Goal: Task Accomplishment & Management: Complete application form

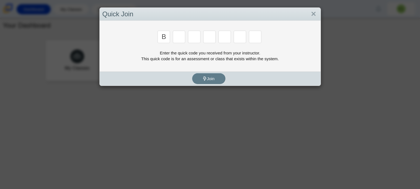
type input "B"
type input "M"
type input "3"
type input "5"
type input "2"
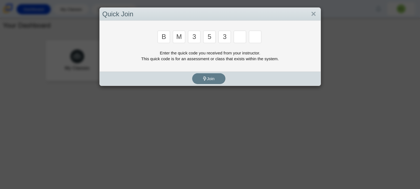
type input "3"
type input "G"
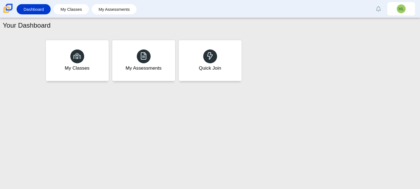
type input "B"
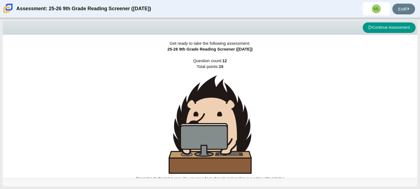
drag, startPoint x: 419, startPoint y: 45, endPoint x: 419, endPoint y: 87, distance: 42.3
click at [419, 87] on div "Viewing Question 1 of 12 in Pacing Mode Continue Assessment Get ready to take t…" at bounding box center [210, 103] width 420 height 171
drag, startPoint x: 419, startPoint y: 54, endPoint x: 419, endPoint y: 81, distance: 26.3
click at [419, 81] on div "Viewing Question 1 of 12 in Pacing Mode Continue Assessment Get ready to take t…" at bounding box center [210, 103] width 420 height 171
click at [336, 75] on div "Get ready to take the following assessment: 25-26 9th Grade Reading Screener (A…" at bounding box center [210, 106] width 414 height 143
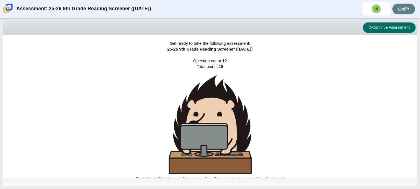
click at [388, 30] on button "Continue Assessment" at bounding box center [388, 27] width 53 height 11
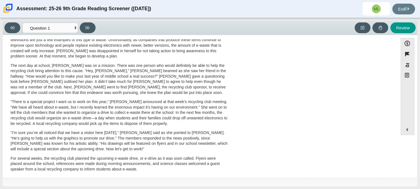
scroll to position [24, 0]
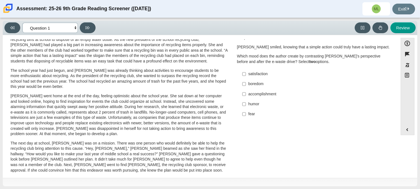
click at [69, 26] on select "Questions Question 1 Question 2 Question 3 Question 4 Question 5 Question 6 Que…" at bounding box center [49, 28] width 55 height 10
click at [22, 23] on select "Questions Question 1 Question 2 Question 3 Question 4 Question 5 Question 6 Que…" at bounding box center [49, 28] width 55 height 10
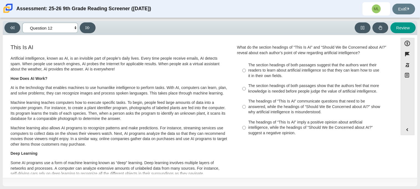
click at [74, 28] on select "Questions Question 1 Question 2 Question 3 Question 4 Question 5 Question 6 Que…" at bounding box center [49, 28] width 55 height 10
select select "ccc5b315-3c7c-471c-bf90-f22c8299c798"
click at [22, 23] on select "Questions Question 1 Question 2 Question 3 Question 4 Question 5 Question 6 Que…" at bounding box center [49, 28] width 55 height 10
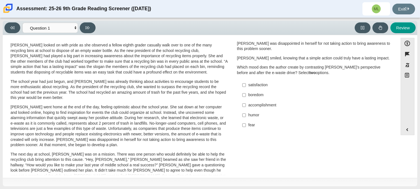
scroll to position [0, 0]
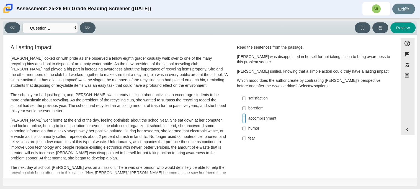
click at [242, 120] on input "accomplishment accomplishment" at bounding box center [244, 118] width 4 height 10
checkbox input "true"
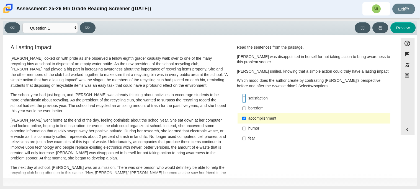
click at [242, 99] on input "satisfaction satisfaction" at bounding box center [244, 98] width 4 height 10
checkbox input "true"
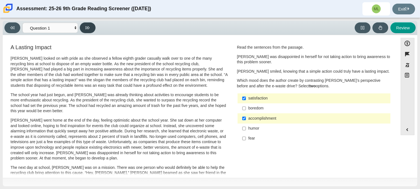
click at [83, 25] on button at bounding box center [88, 27] width 16 height 11
select select "0ff64528-ffd7-428d-b192-babfaadd44e8"
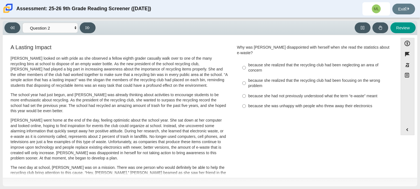
click at [245, 82] on label "because she realized that the recycling club had been focusing on the wrong pro…" at bounding box center [314, 83] width 152 height 15
click at [245, 82] on input "because she realized that the recycling club had been focusing on the wrong pro…" at bounding box center [244, 83] width 4 height 15
radio input "true"
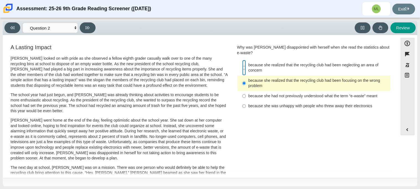
click at [243, 60] on input "because she realized that the recycling club had been neglecting an area of con…" at bounding box center [244, 67] width 4 height 15
radio input "true"
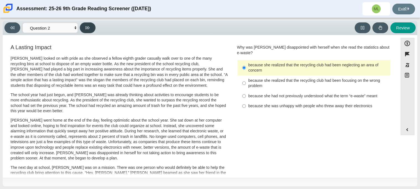
click at [87, 26] on icon at bounding box center [87, 28] width 4 height 4
select select "7ce3d843-6974-4858-901c-1ff39630e843"
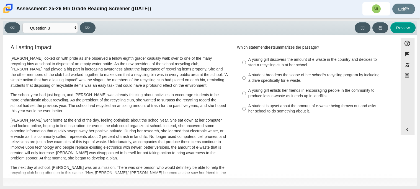
click at [239, 77] on label "A student broadens the scope of her school’s recycling program by including a d…" at bounding box center [314, 77] width 152 height 15
click at [242, 77] on input "A student broadens the scope of her school’s recycling program by including a d…" at bounding box center [244, 77] width 4 height 15
radio input "true"
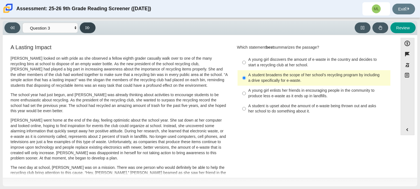
click at [84, 28] on button at bounding box center [88, 27] width 16 height 11
select select "ca9ea0f1-49c5-4bd1-83b0-472c18652b42"
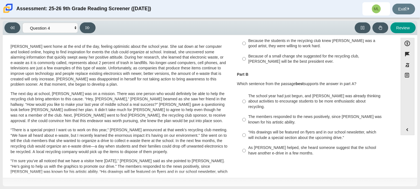
scroll to position [75, 0]
click at [244, 114] on label "The members responded to the news positively, since Juan Carlos was known for h…" at bounding box center [314, 118] width 152 height 15
click at [244, 114] on input "The members responded to the news positively, since Juan Carlos was known for h…" at bounding box center [244, 118] width 4 height 15
radio input "true"
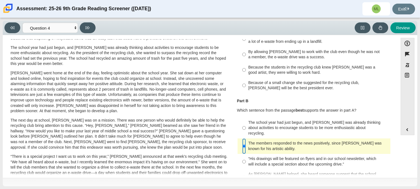
scroll to position [43, 0]
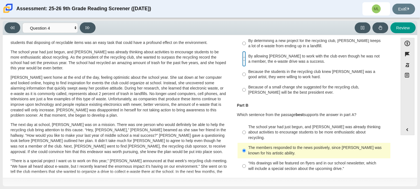
click at [242, 59] on input "By allowing Juan Carlos to work with the club even though he was not a member, …" at bounding box center [244, 58] width 4 height 15
radio input "true"
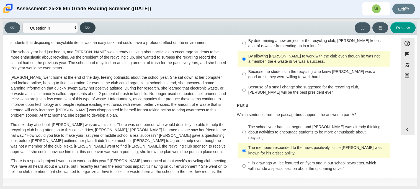
click at [85, 26] on button at bounding box center [88, 27] width 16 height 11
select select "e41f1a79-e29f-4095-8030-a53364015bed"
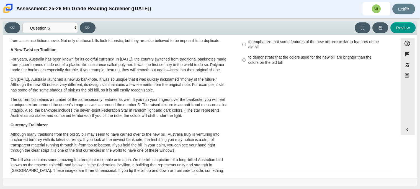
scroll to position [0, 0]
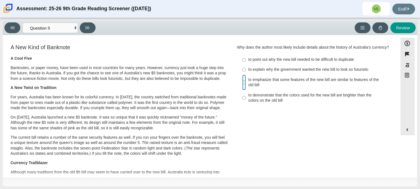
click at [243, 83] on input "to emphasize that some features of the new bill are similar to features of the …" at bounding box center [244, 82] width 4 height 15
radio input "true"
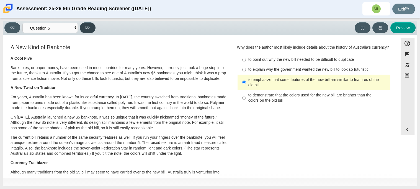
click at [85, 28] on icon at bounding box center [87, 27] width 4 height 3
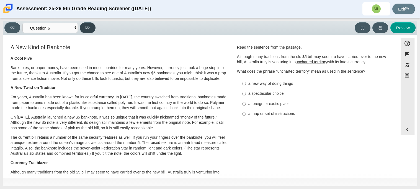
click at [85, 28] on icon at bounding box center [87, 27] width 4 height 3
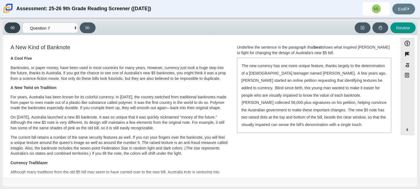
click at [9, 29] on button at bounding box center [12, 27] width 16 height 11
select select "69146e31-7b3d-4a3e-9ce6-f30c24342ae0"
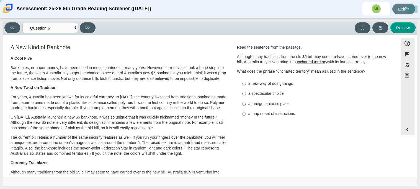
click at [245, 84] on label "a new way of doing things a new way of doing things" at bounding box center [314, 84] width 152 height 10
click at [245, 84] on input "a new way of doing things a new way of doing things" at bounding box center [244, 84] width 4 height 10
radio input "true"
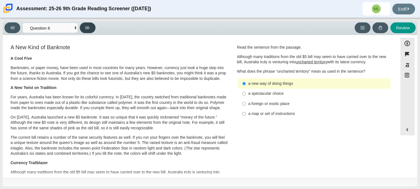
click at [87, 31] on button at bounding box center [88, 27] width 16 height 11
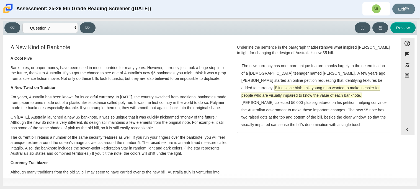
click at [246, 89] on span "Blind since birth, this young man wanted to make it easier for people who are v…" at bounding box center [310, 91] width 138 height 12
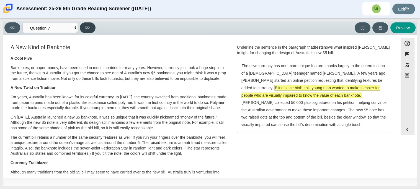
click at [81, 27] on button at bounding box center [88, 27] width 16 height 11
select select "ea8338c2-a6a3-418e-a305-2b963b54a290"
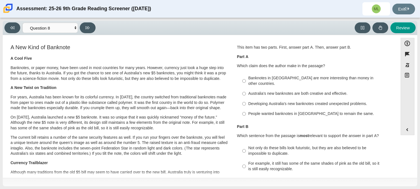
click at [245, 80] on label "Banknotes in Australia are more interesting than money in other countries. Bank…" at bounding box center [314, 80] width 152 height 15
click at [245, 80] on input "Banknotes in Australia are more interesting than money in other countries. Bank…" at bounding box center [244, 80] width 4 height 15
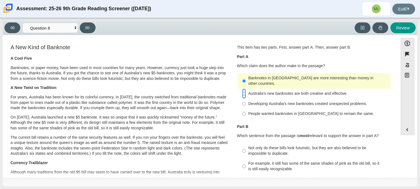
radio input "false"
radio input "true"
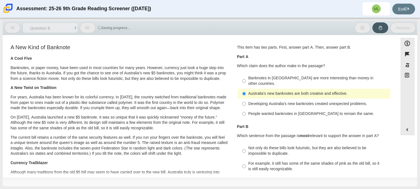
click at [375, 143] on label "Not only do these bills look futuristic, but they are also believed to be impos…" at bounding box center [314, 150] width 152 height 15
click at [246, 143] on input "Not only do these bills look futuristic, but they are also believed to be impos…" at bounding box center [244, 150] width 4 height 15
radio input "true"
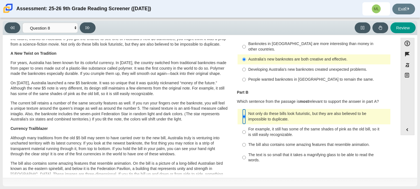
scroll to position [35, 0]
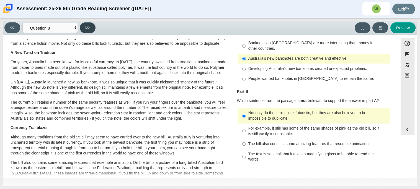
click at [89, 30] on button at bounding box center [88, 27] width 16 height 11
select select "89f058d6-b15c-4ef5-a4b3-fdaffb8868b6"
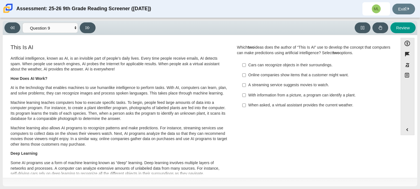
click at [245, 75] on label "Online companies show items that a customer might want. Online companies show i…" at bounding box center [314, 75] width 152 height 10
click at [245, 75] on input "Online companies show items that a customer might want. Online companies show i…" at bounding box center [244, 75] width 4 height 10
checkbox input "true"
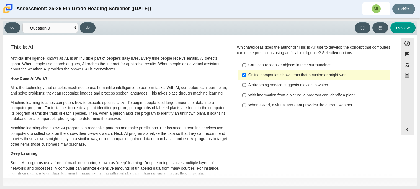
click at [244, 66] on label "Cars can recognize objects in their surroundings. Cars can recognize objects in…" at bounding box center [314, 65] width 152 height 10
click at [244, 66] on input "Cars can recognize objects in their surroundings. Cars can recognize objects in…" at bounding box center [244, 65] width 4 height 10
checkbox input "true"
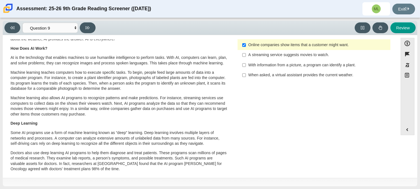
scroll to position [0, 0]
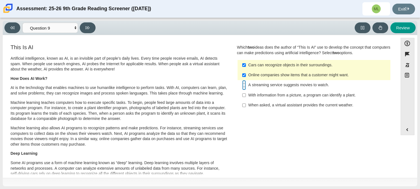
click at [243, 84] on input "A streaming service suggests movies to watch. A streaming service suggests movi…" at bounding box center [244, 85] width 4 height 10
checkbox input "true"
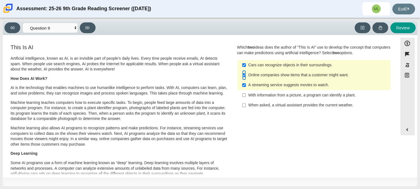
click at [243, 77] on input "Online companies show items that a customer might want. Online companies show i…" at bounding box center [244, 75] width 4 height 10
checkbox input "false"
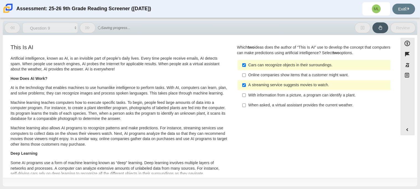
click at [244, 97] on label "With information from a picture, a program can identify a plant. With informati…" at bounding box center [314, 95] width 152 height 10
click at [244, 97] on input "With information from a picture, a program can identify a plant. With informati…" at bounding box center [244, 95] width 4 height 10
checkbox input "true"
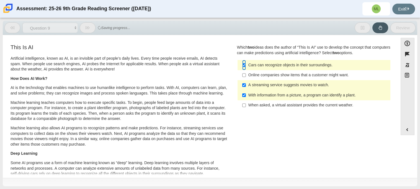
click at [242, 67] on input "Cars can recognize objects in their surroundings. Cars can recognize objects in…" at bounding box center [244, 65] width 4 height 10
checkbox input "false"
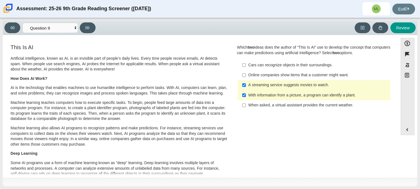
click at [86, 18] on div "Viewing Question 9 of 12 in Pacing Mode Questions Question 1 Question 2 Questio…" at bounding box center [210, 103] width 420 height 171
click at [89, 26] on icon at bounding box center [87, 28] width 4 height 4
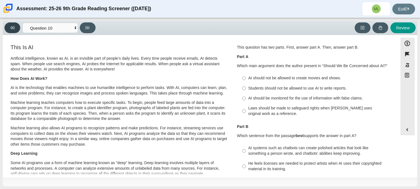
click at [7, 25] on button at bounding box center [12, 27] width 16 height 11
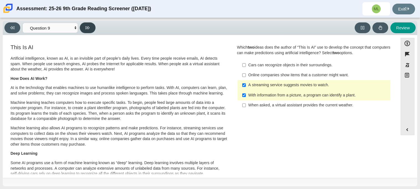
click at [81, 28] on button at bounding box center [88, 27] width 16 height 11
select select "cdf3c14e-a918-44d1-9b63-3db0fa81641e"
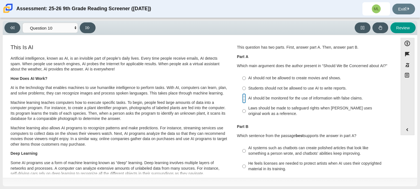
click at [242, 97] on input "AI should be monitored for the use of information with false claims. AI should …" at bounding box center [244, 98] width 4 height 10
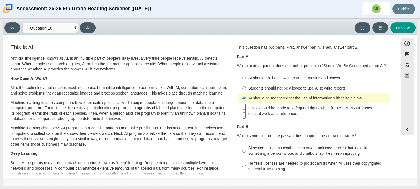
radio input "false"
radio input "true"
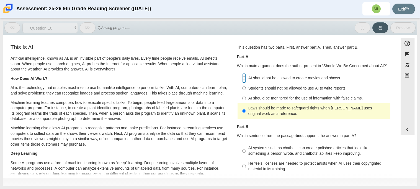
radio input "true"
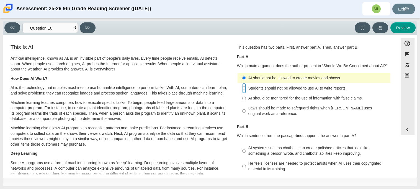
radio input "true"
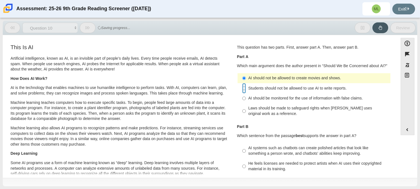
radio input "false"
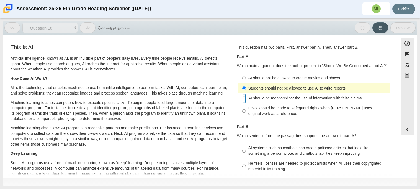
radio input "false"
radio input "true"
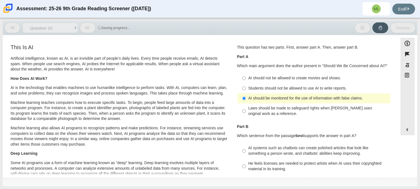
click at [412, 142] on div "Accessibility options Close Color scheme Font size Zoom Change the background a…" at bounding box center [210, 106] width 409 height 137
drag, startPoint x: 394, startPoint y: 76, endPoint x: 396, endPoint y: 84, distance: 8.4
click at [396, 84] on div "Accessibility options Close Color scheme Font size Zoom Change the background a…" at bounding box center [210, 106] width 409 height 137
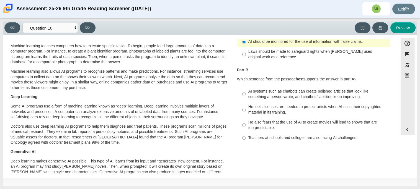
scroll to position [59, 0]
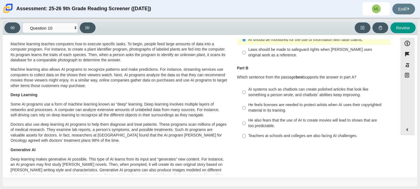
click at [245, 93] on label "AI systems such as chatbots can create polished articles that look like somethi…" at bounding box center [314, 92] width 152 height 15
click at [245, 93] on input "AI systems such as chatbots can create polished articles that look like somethi…" at bounding box center [244, 92] width 4 height 15
radio input "true"
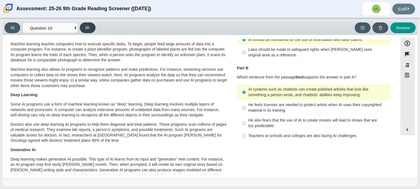
click at [84, 25] on button at bounding box center [88, 27] width 16 height 11
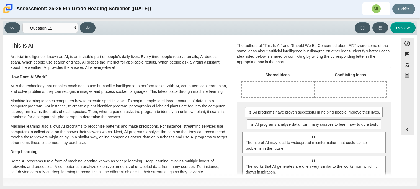
scroll to position [0, 0]
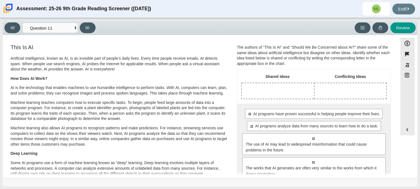
drag, startPoint x: 394, startPoint y: 79, endPoint x: 395, endPoint y: 92, distance: 12.7
click at [395, 92] on div "Accessibility options Close Color scheme Font size Zoom Change the background a…" at bounding box center [210, 106] width 409 height 137
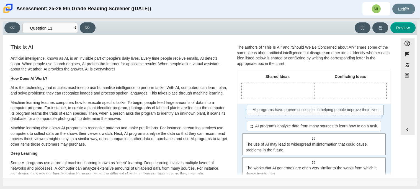
drag, startPoint x: 342, startPoint y: 116, endPoint x: 350, endPoint y: 105, distance: 13.3
click at [350, 105] on div "Select to move response to a response input area. AI programs have proven succe…" at bounding box center [313, 144] width 153 height 80
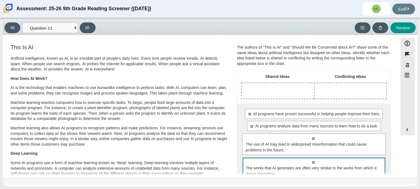
scroll to position [3, 0]
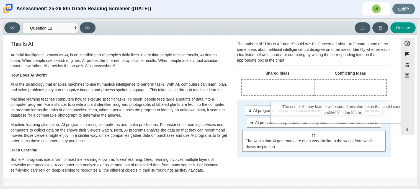
drag, startPoint x: 308, startPoint y: 133, endPoint x: 339, endPoint y: 104, distance: 42.9
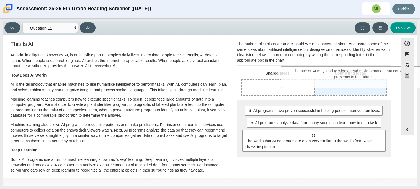
drag, startPoint x: 320, startPoint y: 137, endPoint x: 360, endPoint y: 86, distance: 65.4
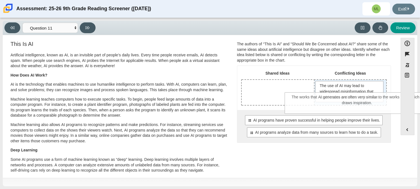
drag, startPoint x: 284, startPoint y: 162, endPoint x: 328, endPoint y: 109, distance: 69.2
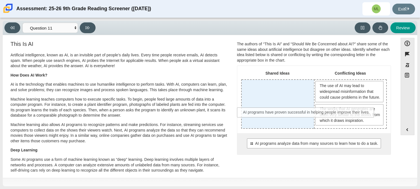
drag, startPoint x: 258, startPoint y: 147, endPoint x: 253, endPoint y: 110, distance: 37.5
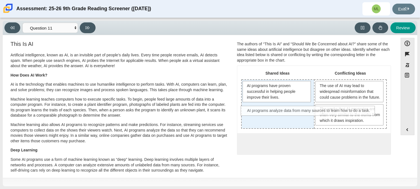
drag, startPoint x: 258, startPoint y: 152, endPoint x: 254, endPoint y: 114, distance: 38.1
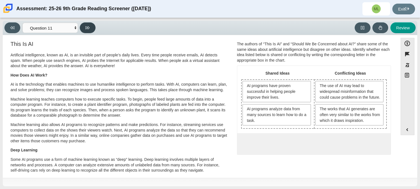
click at [82, 28] on button at bounding box center [88, 27] width 16 height 11
select select "c3effed4-44ce-4a19-bd96-1787f34e9b4c"
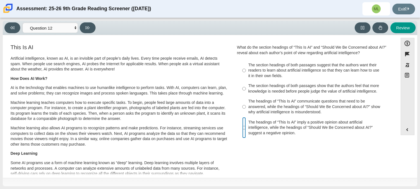
click at [243, 131] on input "The headings of “This Is AI” imply a positive opinion about artificial intellig…" at bounding box center [244, 127] width 4 height 21
radio input "true"
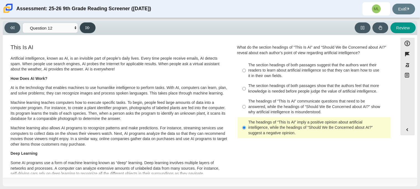
click at [83, 28] on button at bounding box center [88, 27] width 16 height 11
select select "review"
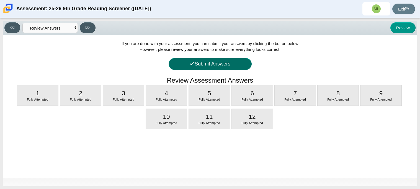
click at [196, 65] on button "Submit Answers" at bounding box center [209, 64] width 83 height 12
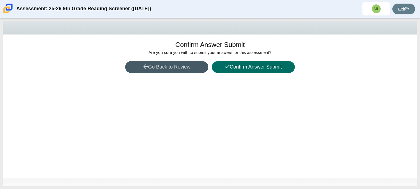
click at [218, 67] on button "Confirm Answer Submit" at bounding box center [253, 67] width 83 height 12
